Goal: Information Seeking & Learning: Check status

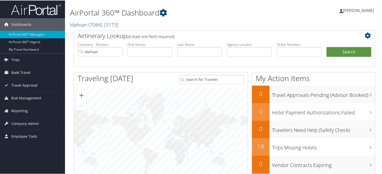
click at [107, 25] on span ", [ 3173 ]" at bounding box center [110, 24] width 16 height 7
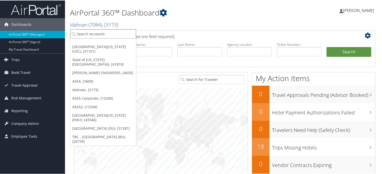
click at [104, 35] on input "search" at bounding box center [103, 33] width 66 height 9
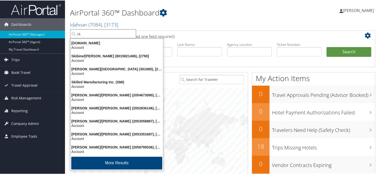
type input "s"
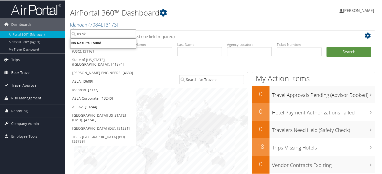
type input "us ski"
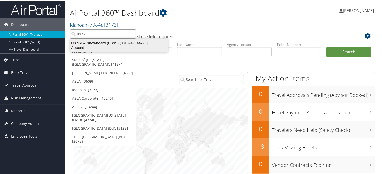
click at [101, 42] on div "US Ski & Snowboard (USSS) (301894), [44296]" at bounding box center [119, 42] width 103 height 5
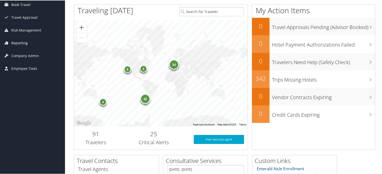
scroll to position [50, 0]
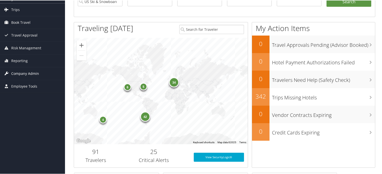
click at [19, 73] on span "Company Admin" at bounding box center [25, 73] width 28 height 13
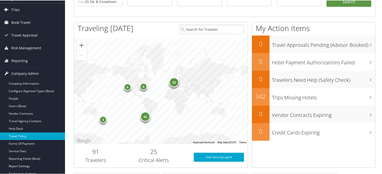
click at [22, 135] on link "Travel Policy" at bounding box center [32, 136] width 65 height 8
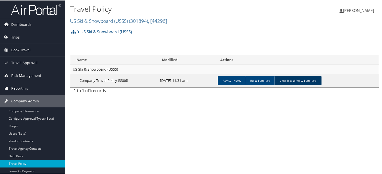
click at [303, 84] on link "View Travel Policy Summary" at bounding box center [298, 80] width 47 height 9
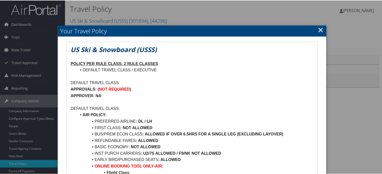
click at [319, 30] on link "×" at bounding box center [321, 29] width 6 height 10
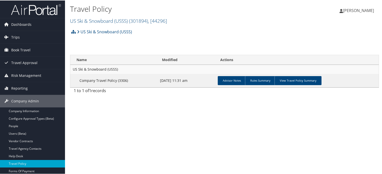
click at [44, 8] on img at bounding box center [36, 9] width 50 height 12
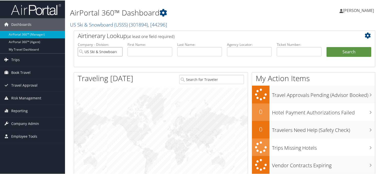
click at [117, 52] on input "US Ski & Snowboard (USSS)" at bounding box center [100, 51] width 45 height 9
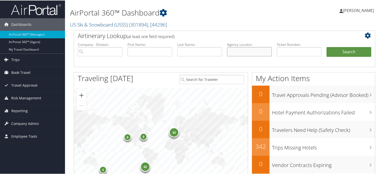
click at [251, 50] on input "text" at bounding box center [249, 51] width 45 height 9
paste input "DM99FS"
type input "DM99FS"
click at [335, 50] on button "Search" at bounding box center [349, 52] width 45 height 10
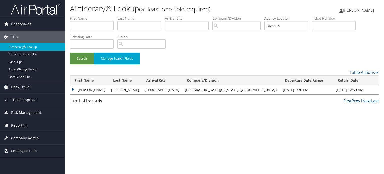
click at [72, 89] on td "ERIC JAMES" at bounding box center [89, 89] width 39 height 9
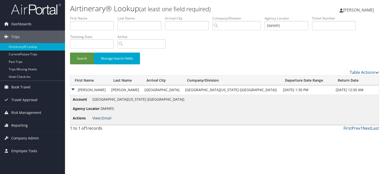
click at [97, 118] on link "View" at bounding box center [97, 118] width 8 height 5
drag, startPoint x: 305, startPoint y: 23, endPoint x: 224, endPoint y: 33, distance: 82.2
click at [224, 16] on ul "First Name Last Name Departure City Arrival City Company/Division Airport/City …" at bounding box center [224, 16] width 309 height 0
paste input "S61"
click at [79, 59] on button "Search" at bounding box center [82, 59] width 24 height 12
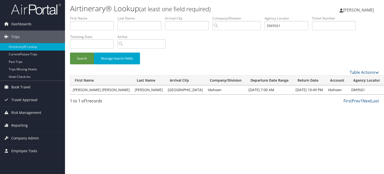
click at [384, 89] on link "View" at bounding box center [391, 89] width 8 height 5
drag, startPoint x: 292, startPoint y: 27, endPoint x: 247, endPoint y: 28, distance: 45.3
click at [253, 16] on ul "First Name Last Name Departure City Arrival City Company/Division Airport/City …" at bounding box center [224, 16] width 309 height 0
paste input "TDK"
click at [87, 57] on button "Search" at bounding box center [82, 59] width 24 height 12
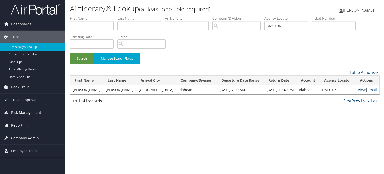
click at [361, 91] on link "View" at bounding box center [362, 89] width 8 height 5
drag, startPoint x: 289, startPoint y: 25, endPoint x: 245, endPoint y: 25, distance: 43.5
click at [249, 16] on ul "First Name Last Name Departure City Arrival City Company/Division Airport/City …" at bounding box center [224, 16] width 309 height 0
paste input "W3W"
click at [83, 57] on button "Search" at bounding box center [82, 59] width 24 height 12
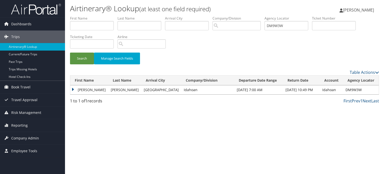
click at [74, 89] on td "ANTHONY RAMOS" at bounding box center [89, 89] width 38 height 9
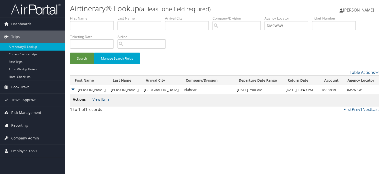
click at [95, 100] on link "View" at bounding box center [97, 99] width 8 height 5
drag, startPoint x: 291, startPoint y: 25, endPoint x: 239, endPoint y: 28, distance: 52.3
click at [243, 16] on ul "First Name Last Name Departure City Arrival City Company/Division Airport/City …" at bounding box center [224, 16] width 309 height 0
paste input "X45"
type input "DM9X45"
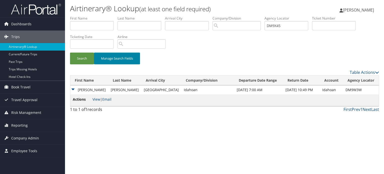
click at [96, 56] on button "Manage Search Fields" at bounding box center [117, 59] width 46 height 12
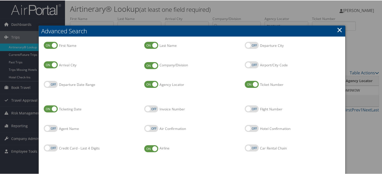
drag, startPoint x: 337, startPoint y: 29, endPoint x: 213, endPoint y: 50, distance: 126.4
click at [337, 28] on link "×" at bounding box center [340, 29] width 6 height 10
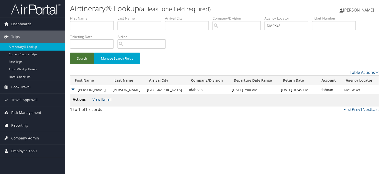
click at [85, 58] on button "Search" at bounding box center [82, 59] width 24 height 12
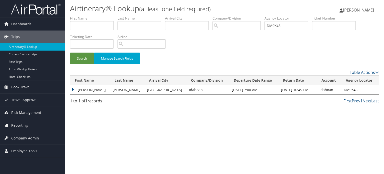
click at [73, 89] on td "PRESTON MICHAEL" at bounding box center [90, 89] width 40 height 9
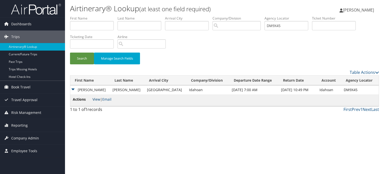
click at [95, 99] on link "View" at bounding box center [97, 99] width 8 height 5
drag, startPoint x: 286, startPoint y: 26, endPoint x: 214, endPoint y: 26, distance: 72.3
click at [214, 16] on ul "First Name Last Name Departure City Arrival City Company/Division Airport/City …" at bounding box center [224, 16] width 309 height 0
paste input "K4T"
type input "DM9K4T"
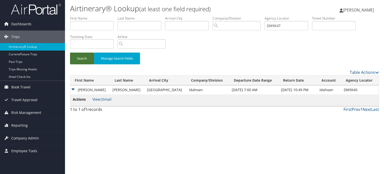
click at [85, 58] on button "Search" at bounding box center [82, 59] width 24 height 12
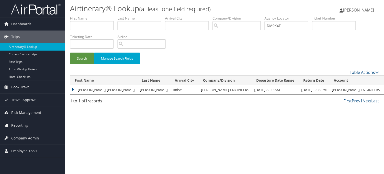
click at [71, 89] on td "JULIANA MAE" at bounding box center [103, 89] width 67 height 9
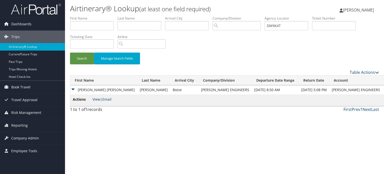
click at [95, 99] on link "View" at bounding box center [97, 99] width 8 height 5
click at [23, 100] on span "Travel Approval" at bounding box center [24, 100] width 26 height 13
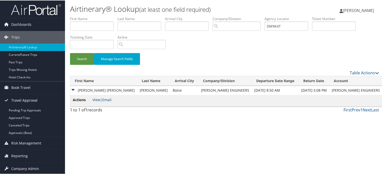
click at [23, 100] on span "Travel Approval" at bounding box center [24, 100] width 26 height 13
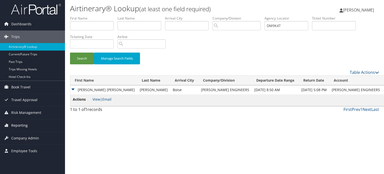
click at [23, 125] on span "Reporting" at bounding box center [19, 125] width 17 height 13
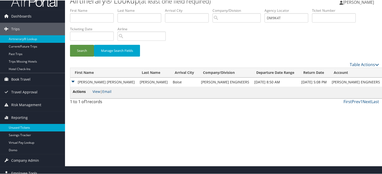
scroll to position [13, 0]
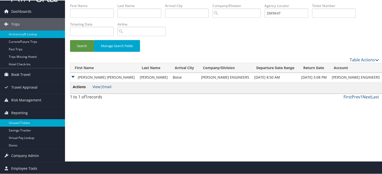
click at [25, 121] on link "Unused Tickets" at bounding box center [32, 123] width 65 height 8
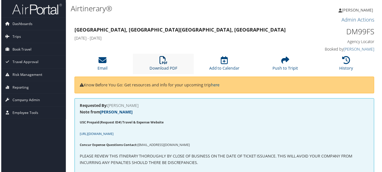
click at [163, 62] on icon at bounding box center [163, 61] width 8 height 8
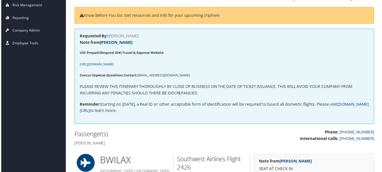
scroll to position [125, 0]
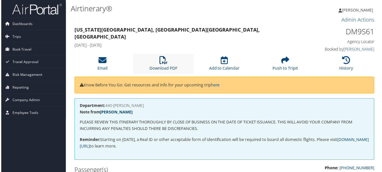
click at [165, 65] on icon at bounding box center [163, 61] width 8 height 8
click at [158, 62] on li "Download PDF" at bounding box center [163, 64] width 61 height 20
click at [164, 59] on icon at bounding box center [163, 61] width 8 height 8
click at [166, 61] on icon at bounding box center [163, 61] width 8 height 8
click at [160, 63] on icon at bounding box center [163, 61] width 8 height 8
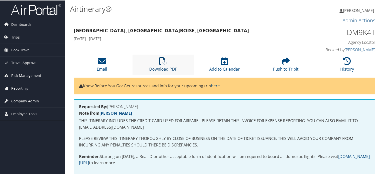
click at [163, 62] on icon at bounding box center [163, 61] width 8 height 8
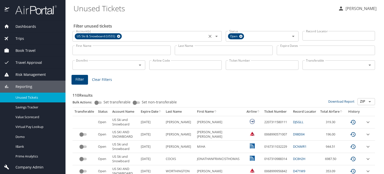
click at [118, 37] on icon at bounding box center [118, 36] width 3 height 3
click at [105, 53] on input "First Name" at bounding box center [122, 51] width 98 height 10
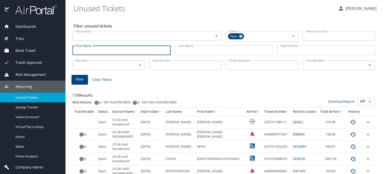
paste input "Ana"
type input "Ana"
click at [199, 54] on input "Last Name" at bounding box center [224, 51] width 98 height 10
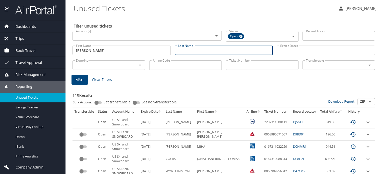
paste input "Huerto"
type input "Huerto"
click at [79, 81] on span "Filter" at bounding box center [80, 79] width 9 height 6
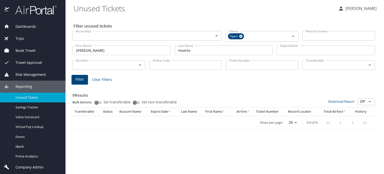
click at [88, 50] on input "Ana" at bounding box center [122, 51] width 98 height 10
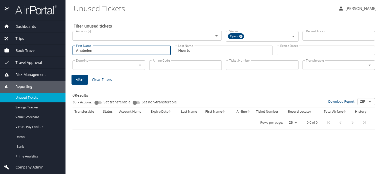
type input "Anabelen"
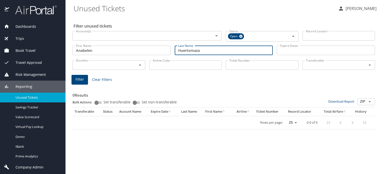
type input "Huertomaza"
click at [78, 78] on span "Filter" at bounding box center [80, 79] width 9 height 6
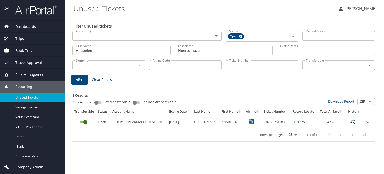
click at [367, 124] on icon "expand row" at bounding box center [368, 122] width 6 height 6
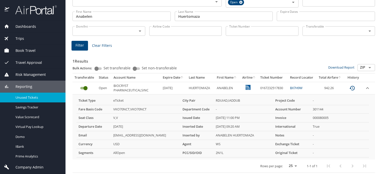
scroll to position [34, 0]
drag, startPoint x: 255, startPoint y: 86, endPoint x: 280, endPoint y: 89, distance: 25.2
click at [280, 89] on td "0167232517830" at bounding box center [273, 88] width 30 height 12
copy td "0167232517830"
